Goal: Communication & Community: Answer question/provide support

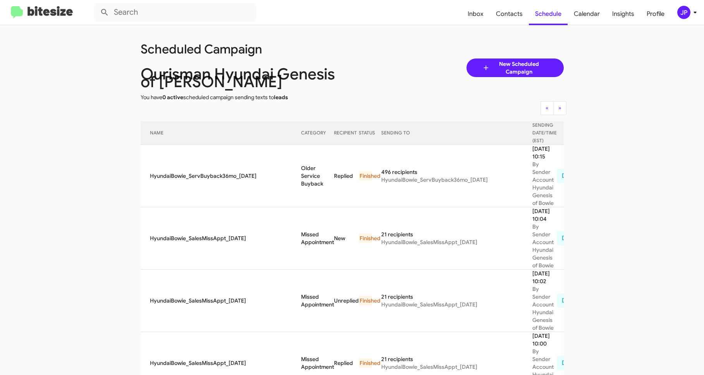
scroll to position [587, 0]
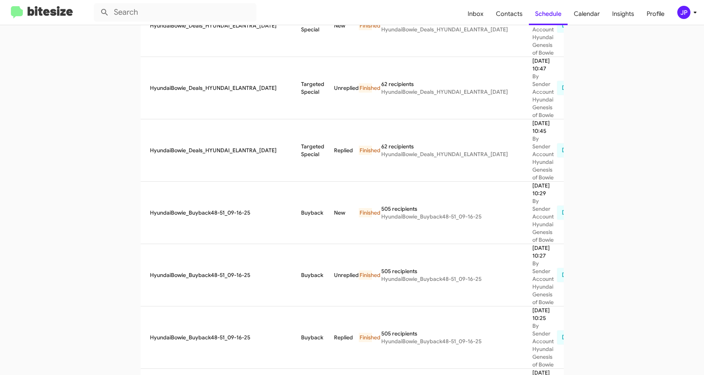
click at [26, 12] on img at bounding box center [42, 12] width 62 height 13
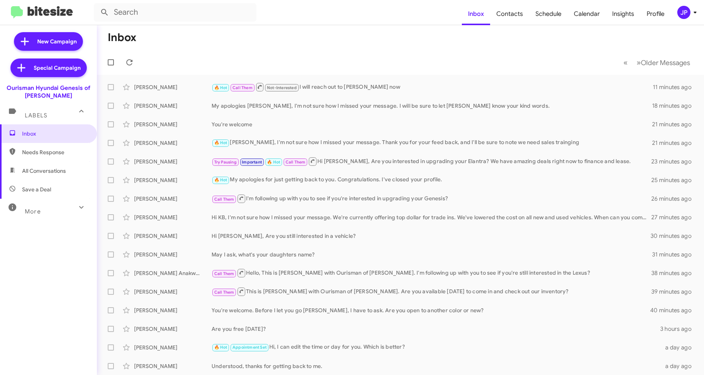
click at [64, 150] on span "Needs Response" at bounding box center [55, 152] width 66 height 8
type input "in:needs-response"
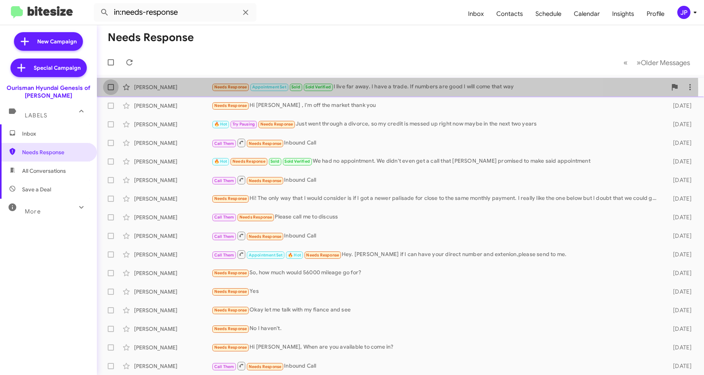
click at [109, 89] on span at bounding box center [111, 87] width 6 height 6
click at [110, 90] on input "checkbox" at bounding box center [110, 90] width 0 height 0
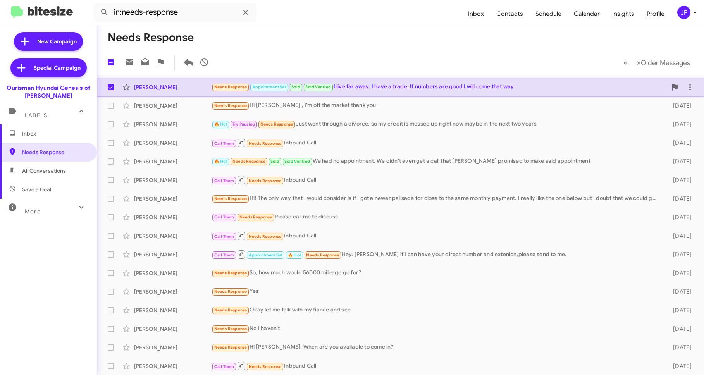
click at [111, 86] on span at bounding box center [111, 87] width 6 height 6
click at [111, 90] on input "checkbox" at bounding box center [110, 90] width 0 height 0
checkbox input "false"
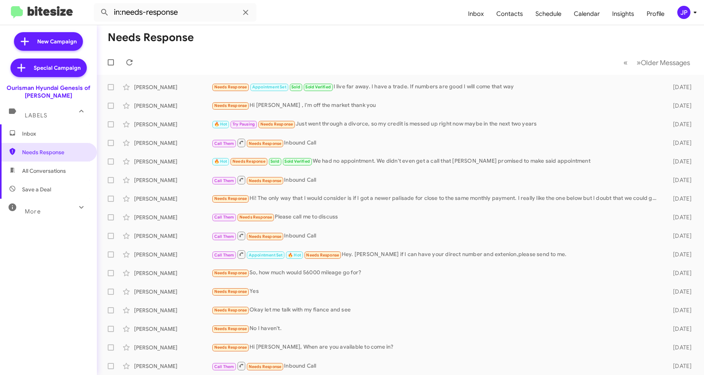
click at [306, 46] on mat-toolbar-row "Needs Response" at bounding box center [400, 37] width 607 height 25
click at [2, 210] on mat-expansion-panel-header "More" at bounding box center [48, 208] width 97 height 19
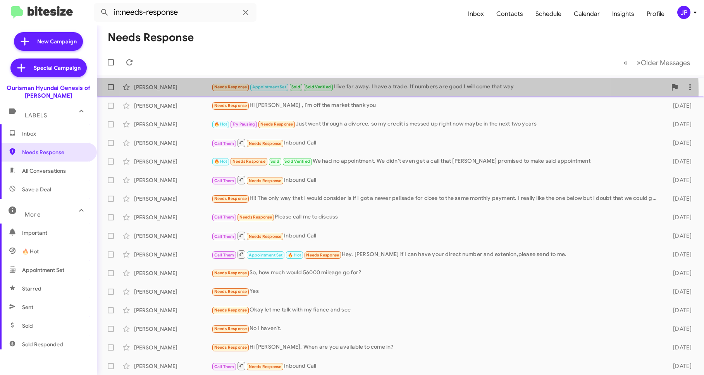
click at [360, 92] on div "Clint Lawson Needs Response Appointment Set Sold Sold Verified I live far away.…" at bounding box center [400, 86] width 595 height 15
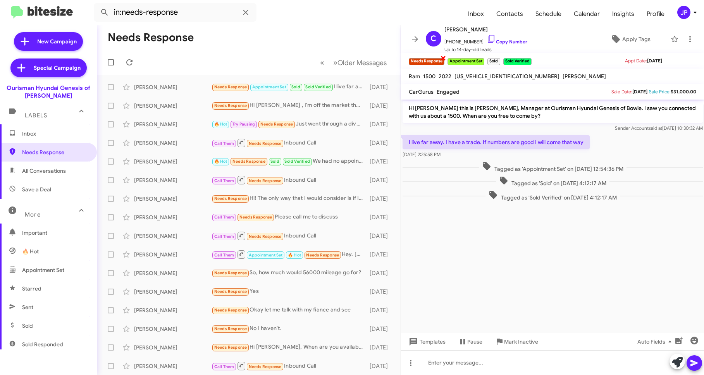
drag, startPoint x: 445, startPoint y: 58, endPoint x: 433, endPoint y: 64, distance: 13.3
click at [445, 58] on span "×" at bounding box center [443, 57] width 6 height 9
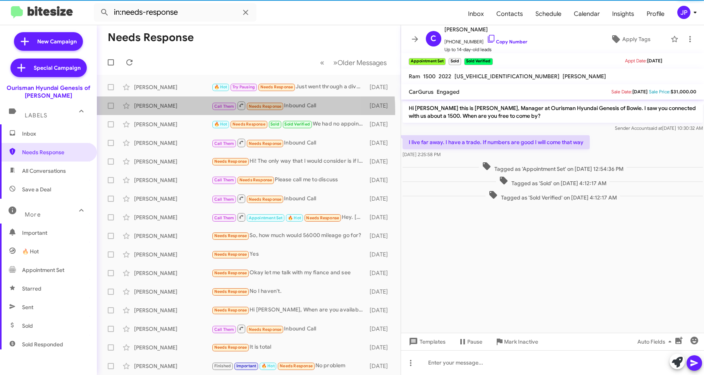
click at [181, 112] on div "Josephine Davis Call Them Needs Response Inbound Call 2 months ago" at bounding box center [248, 105] width 291 height 15
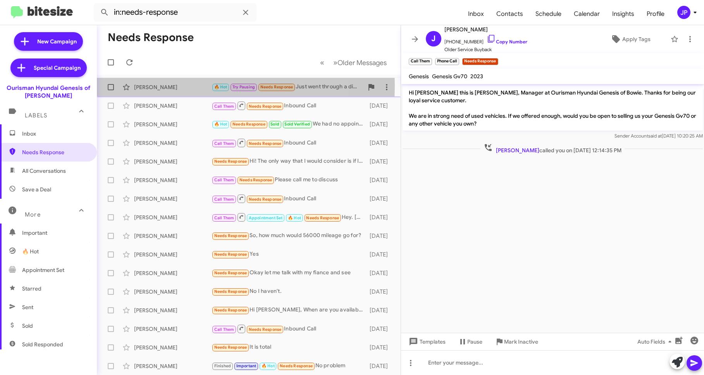
click at [174, 86] on div "John Thompson" at bounding box center [172, 87] width 77 height 8
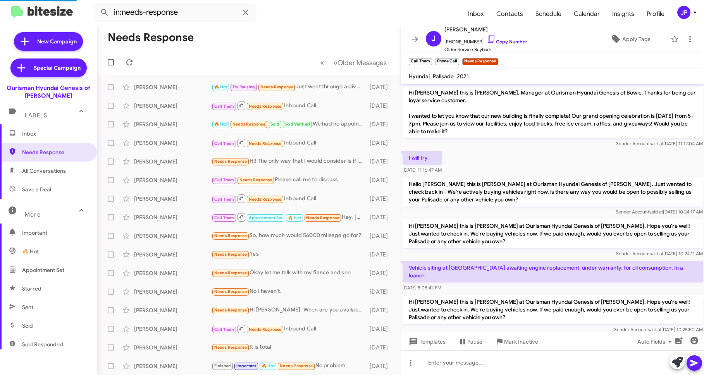
scroll to position [34, 0]
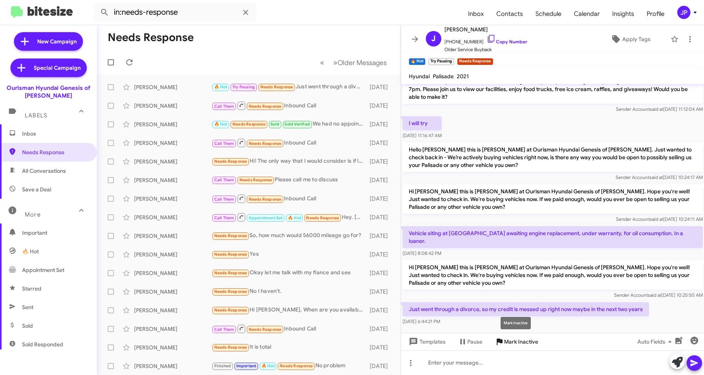
click at [528, 346] on span "Mark Inactive" at bounding box center [521, 342] width 34 height 14
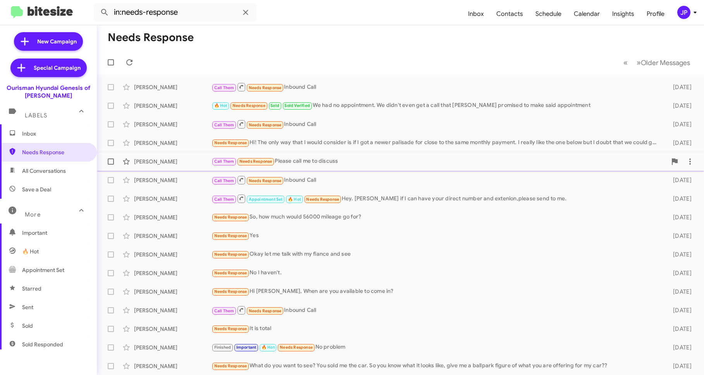
click at [349, 156] on div "Ashton Rogers Call Them Needs Response Please call me to discuss 2 months ago" at bounding box center [400, 161] width 595 height 15
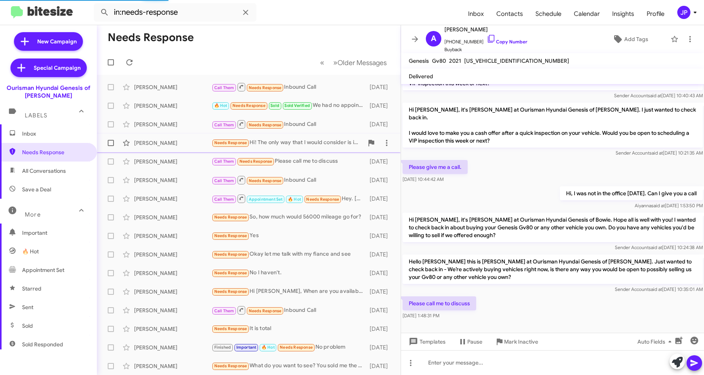
click at [303, 144] on div "Needs Response Hi! The only way that I would consider is if I got a newer palis…" at bounding box center [288, 142] width 152 height 9
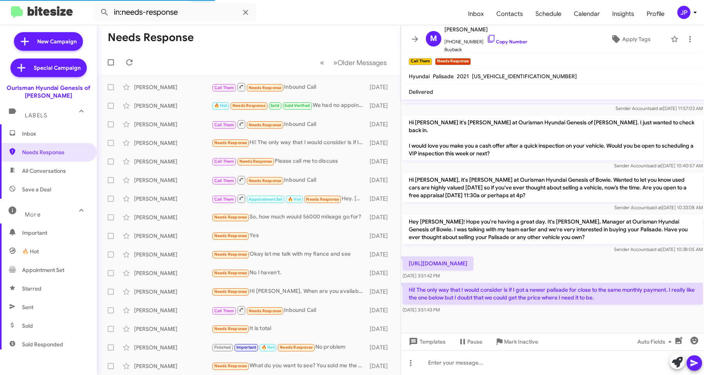
scroll to position [192, 0]
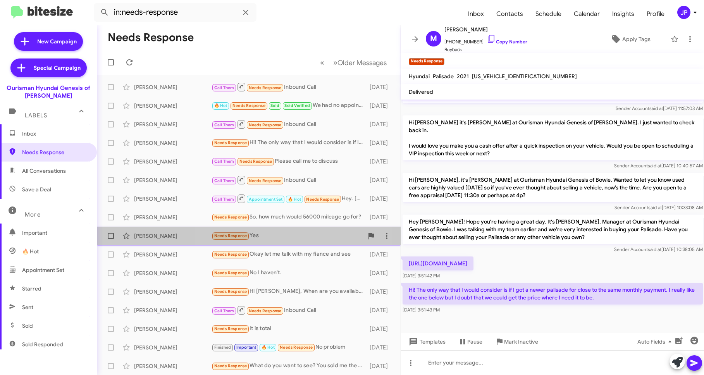
click at [270, 241] on div "Denise Edwards Needs Response Yes 2 months ago" at bounding box center [248, 235] width 291 height 15
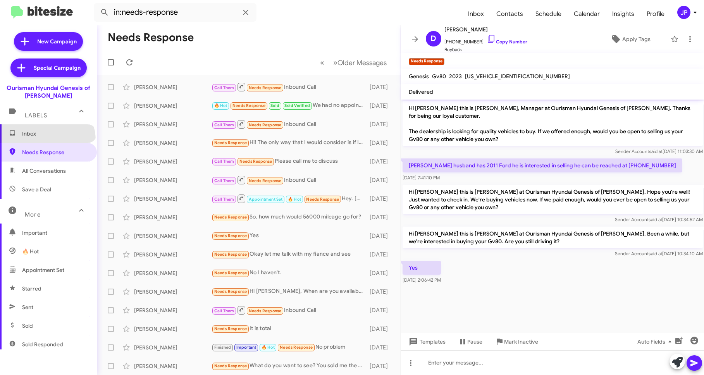
click at [46, 140] on span "Inbox" at bounding box center [48, 133] width 97 height 19
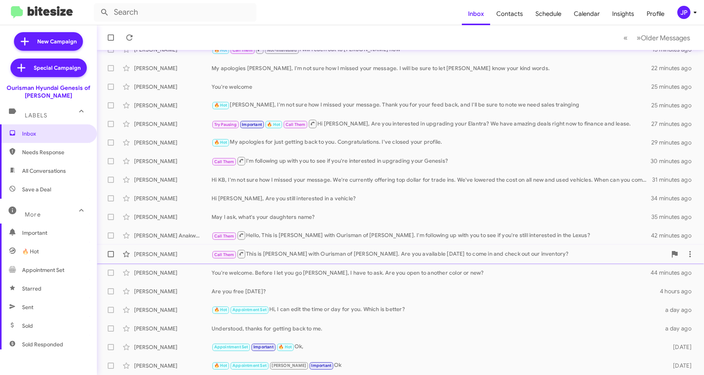
scroll to position [75, 0]
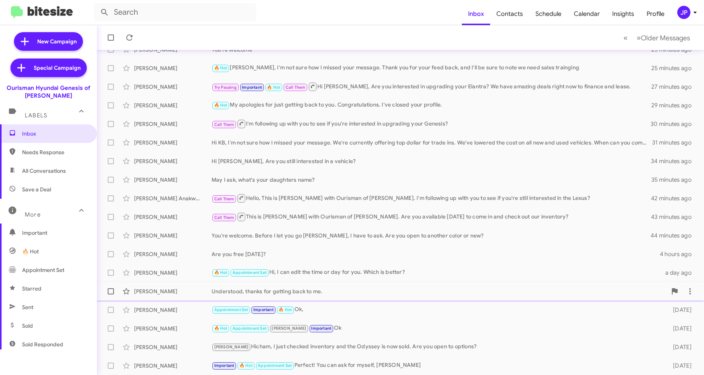
click at [349, 292] on div "Understood, thanks for getting back to me." at bounding box center [439, 291] width 455 height 8
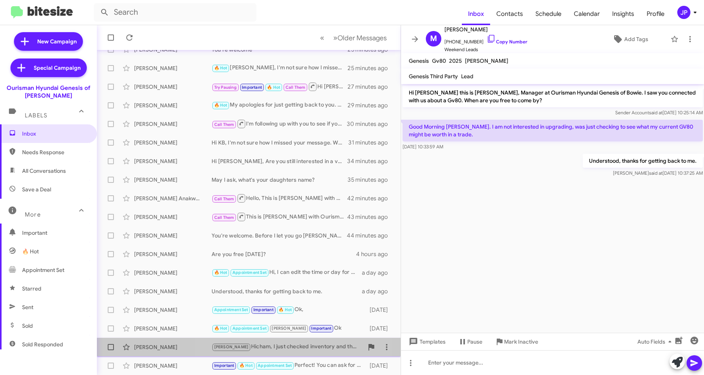
click at [288, 350] on div "Stephanie Hicham, I just checked inventory and the Odyssey is now sold. Are you…" at bounding box center [288, 346] width 152 height 9
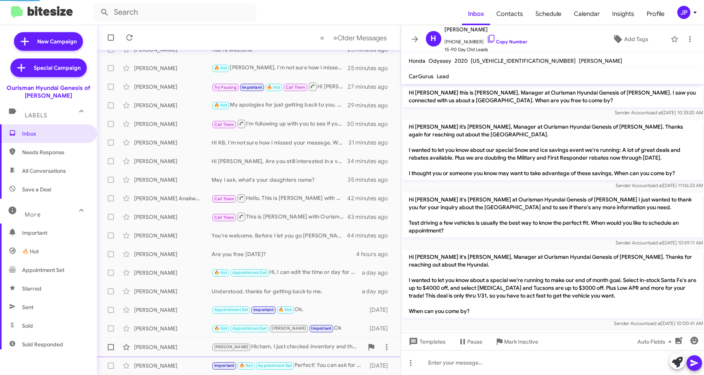
scroll to position [700, 0]
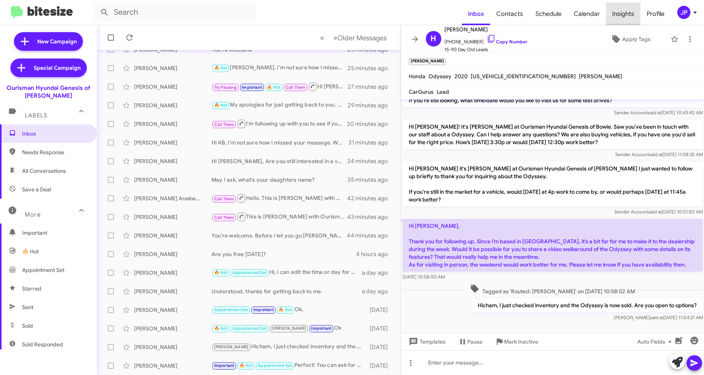
click at [628, 14] on span "Insights" at bounding box center [623, 14] width 34 height 22
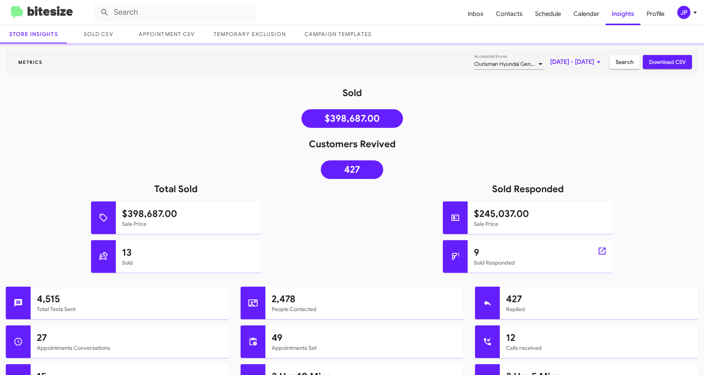
scroll to position [133, 0]
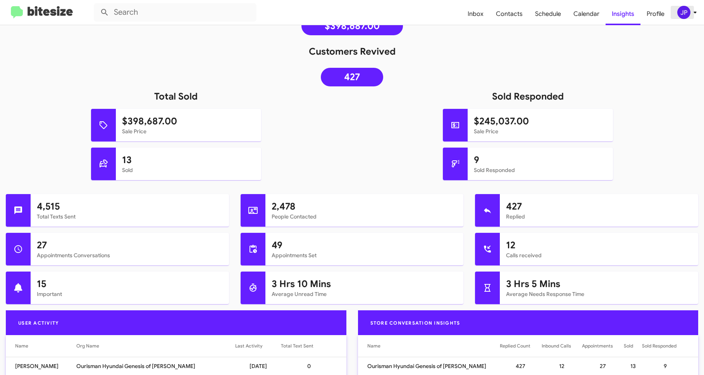
click at [682, 15] on div "JP" at bounding box center [683, 12] width 13 height 13
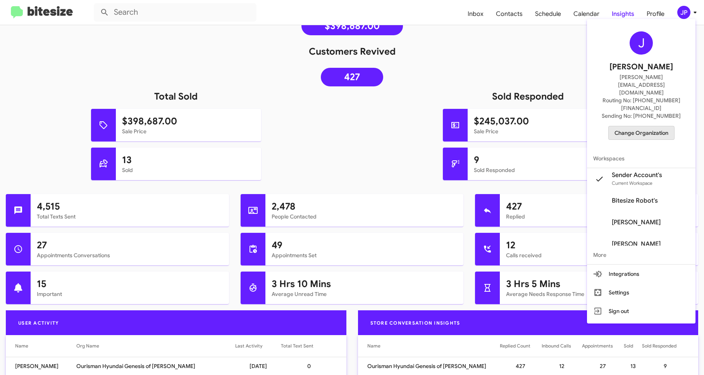
click at [647, 126] on span "Change Organization" at bounding box center [641, 132] width 54 height 13
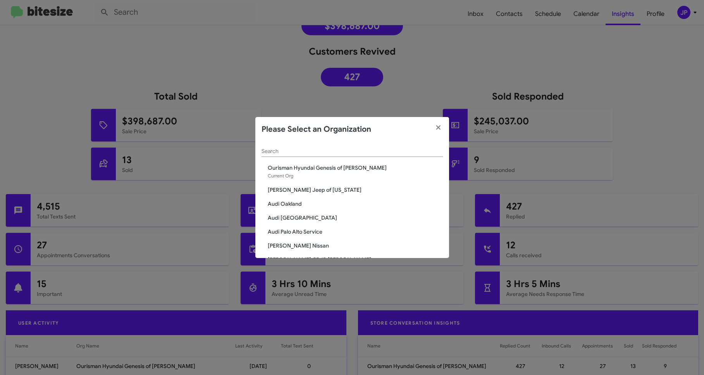
click at [329, 148] on div "Search" at bounding box center [351, 149] width 181 height 15
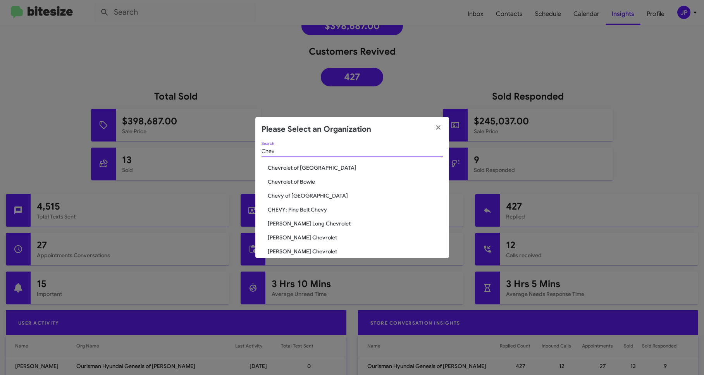
type input "Chev"
click at [316, 181] on span "Chevrolet of Bowie" at bounding box center [355, 182] width 175 height 8
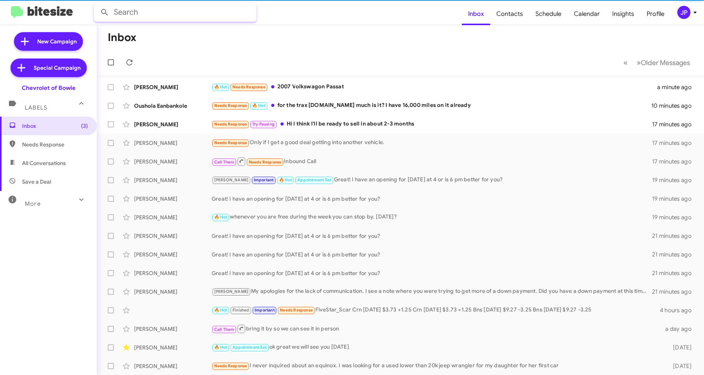
click at [169, 15] on input "text" at bounding box center [175, 12] width 163 height 19
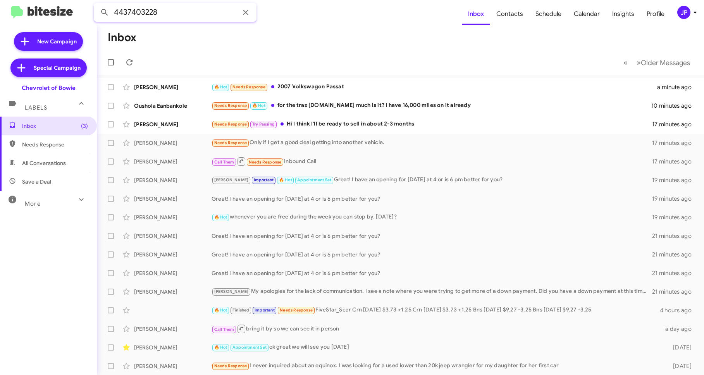
type input "4437403228"
click at [97, 5] on button at bounding box center [104, 12] width 15 height 15
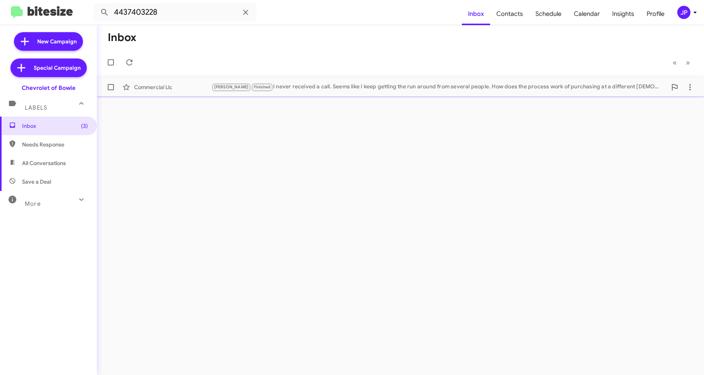
click at [311, 82] on div "Commercial Llc [PERSON_NAME] Finished I never received a call. Seems like I kee…" at bounding box center [400, 86] width 595 height 15
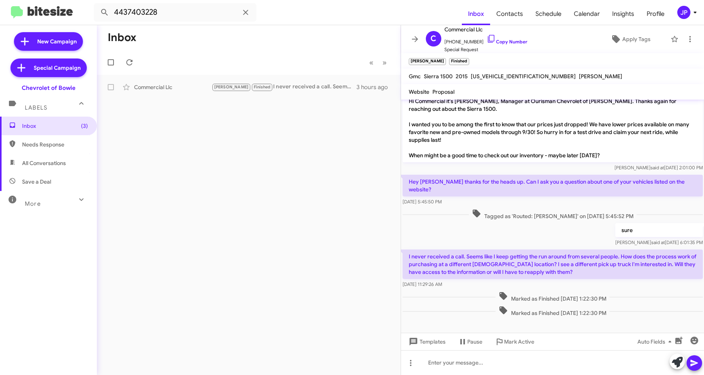
scroll to position [42, 0]
click at [612, 43] on icon at bounding box center [615, 38] width 9 height 9
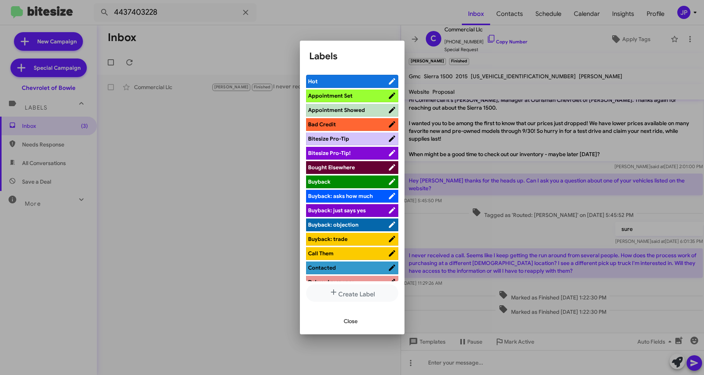
click at [361, 152] on span "Bitesize Pro-Tip!" at bounding box center [348, 153] width 80 height 8
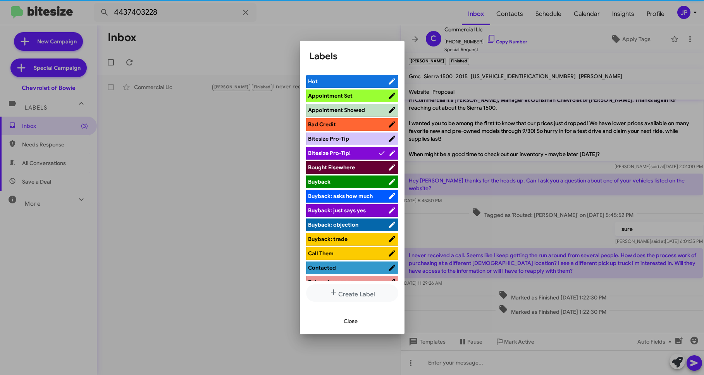
click at [528, 134] on div at bounding box center [352, 187] width 704 height 375
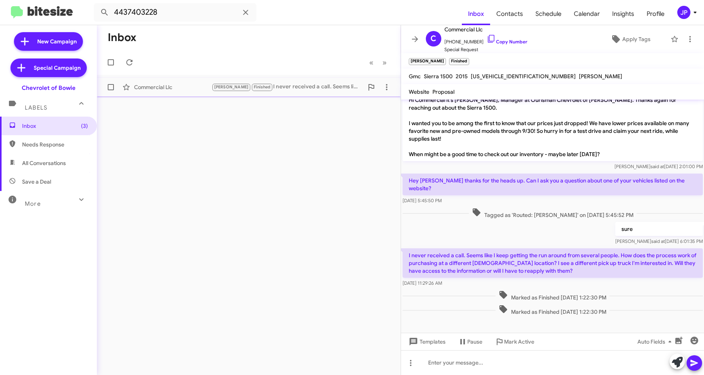
click at [110, 89] on span at bounding box center [111, 87] width 6 height 6
click at [110, 90] on input "checkbox" at bounding box center [110, 90] width 0 height 0
checkbox input "true"
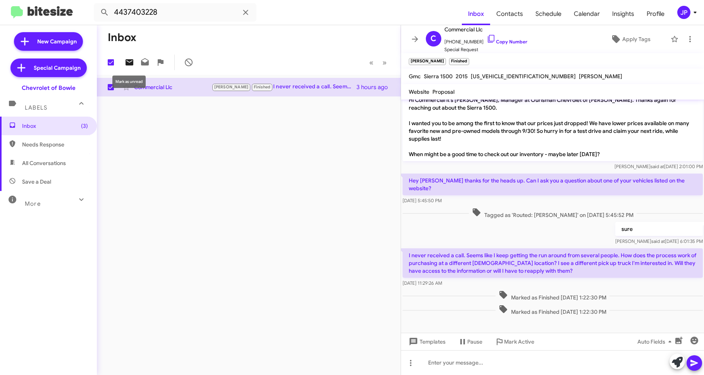
click at [131, 67] on icon at bounding box center [129, 62] width 9 height 9
click at [465, 57] on span "×" at bounding box center [468, 57] width 6 height 9
checkbox input "false"
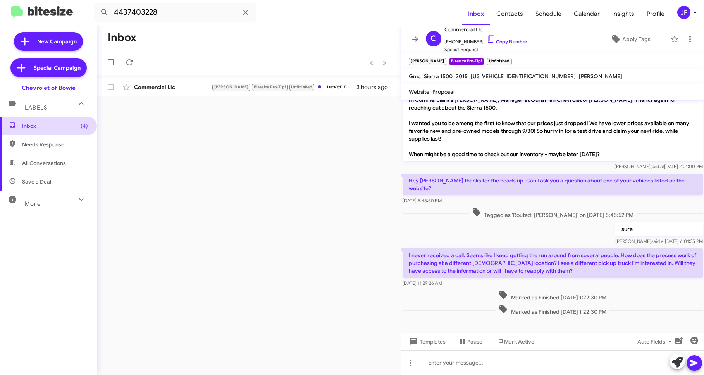
click at [71, 131] on span "Inbox (4)" at bounding box center [48, 126] width 97 height 19
